Goal: Transaction & Acquisition: Register for event/course

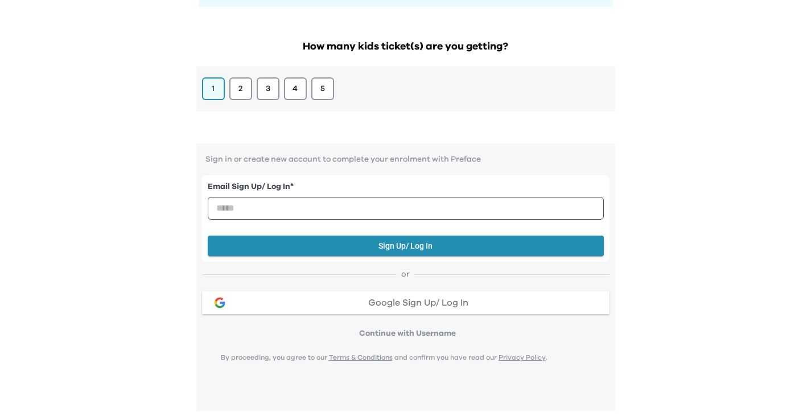
scroll to position [126, 0]
click at [435, 302] on span "Google Sign Up/ Log In" at bounding box center [418, 302] width 100 height 9
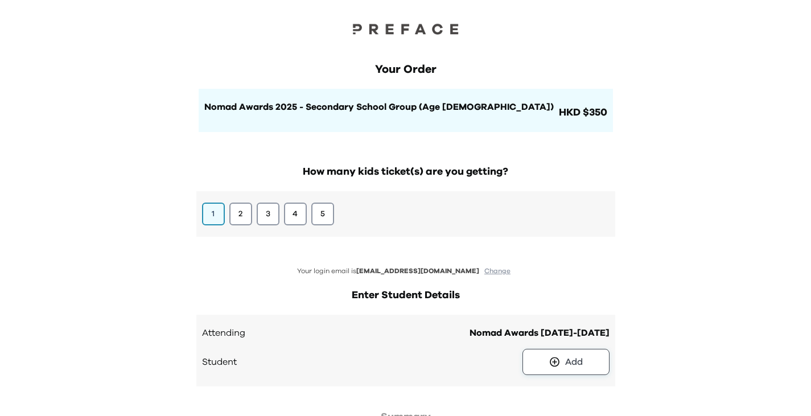
click at [563, 367] on button "Add" at bounding box center [565, 362] width 87 height 26
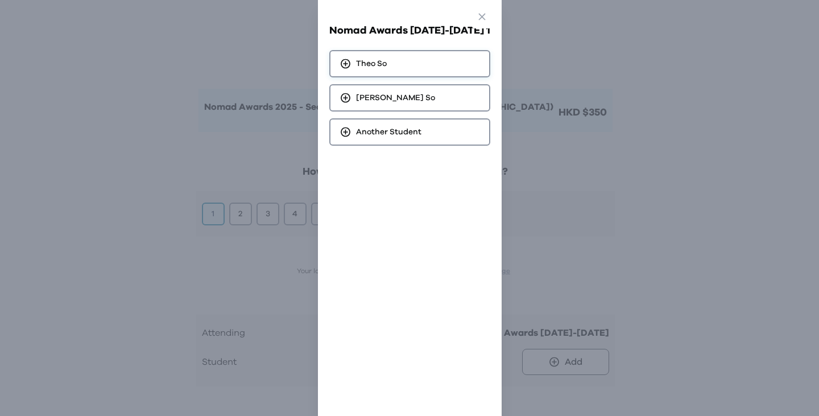
click at [382, 70] on div "Theo So" at bounding box center [409, 63] width 161 height 27
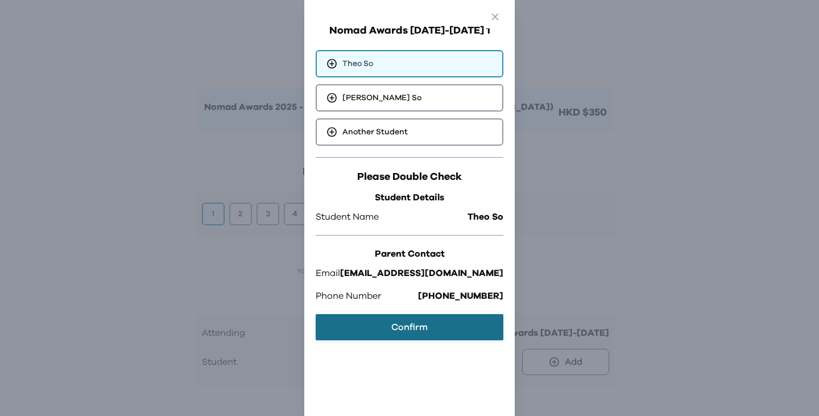
click at [427, 335] on button "Confirm" at bounding box center [410, 327] width 188 height 26
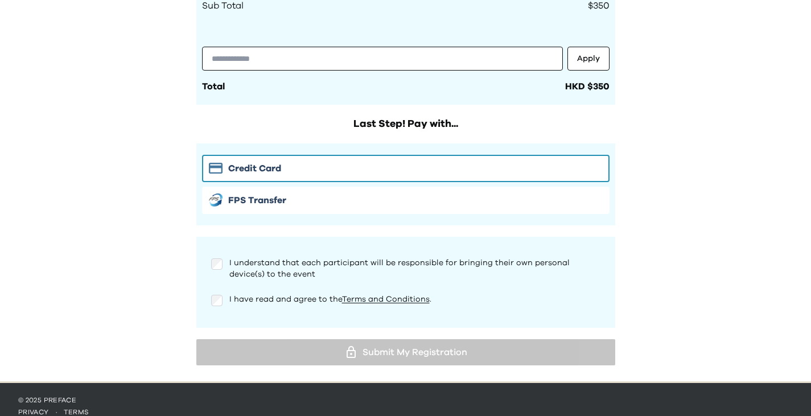
scroll to position [562, 0]
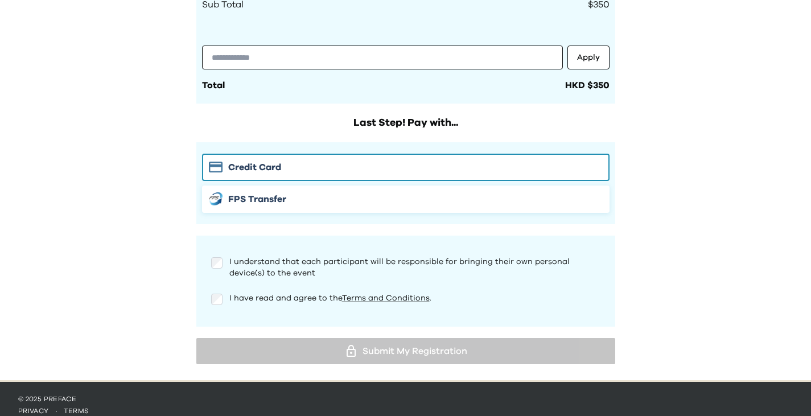
click at [385, 208] on button "FPS Transfer" at bounding box center [405, 198] width 407 height 27
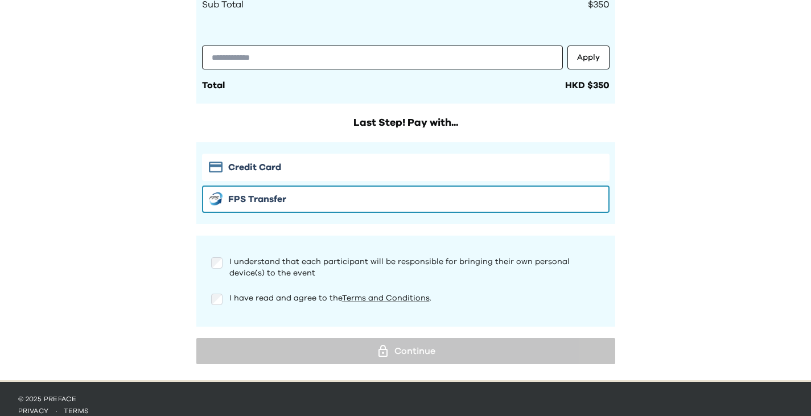
click at [215, 304] on div "I have read and agree to the Terms and Conditions ." at bounding box center [405, 303] width 407 height 23
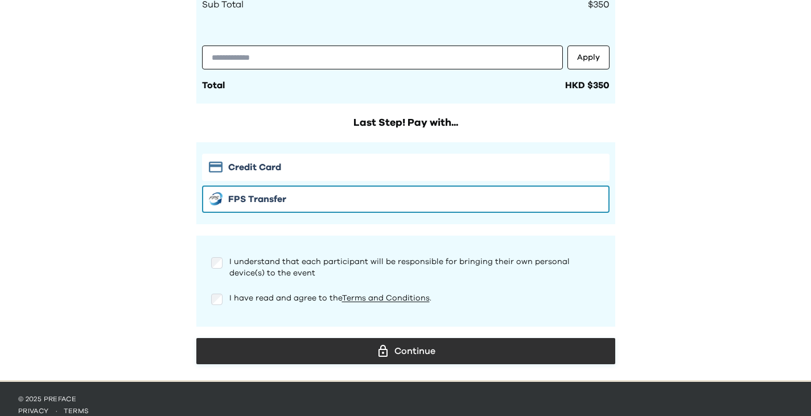
click at [492, 353] on div "Continue" at bounding box center [405, 350] width 400 height 17
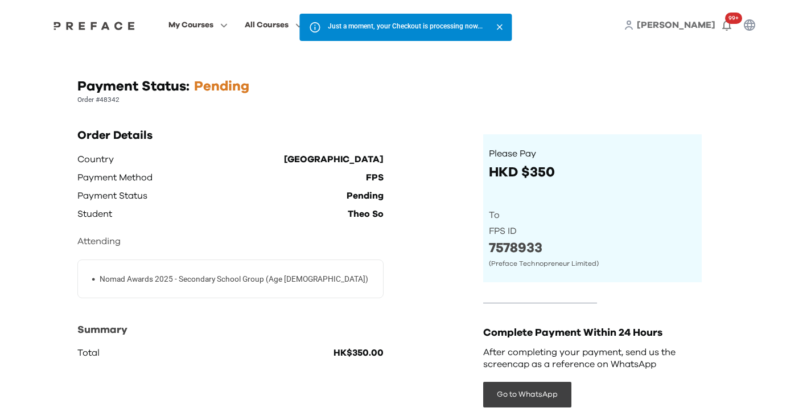
scroll to position [36, 0]
